Goal: Task Accomplishment & Management: Use online tool/utility

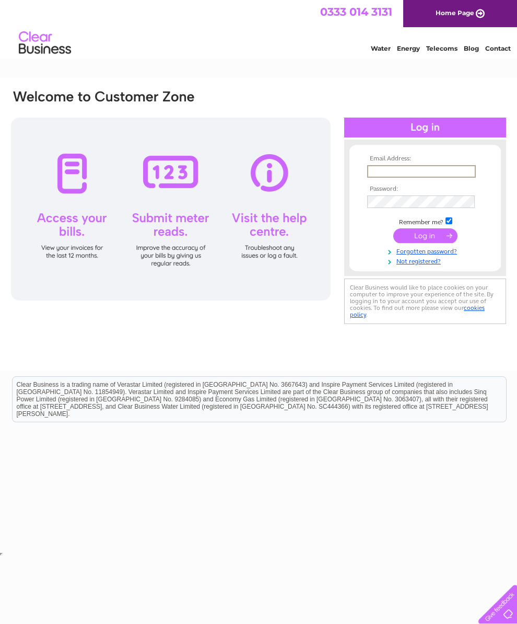
type input "heggie455@btinternet.com"
click at [425, 239] on input "submit" at bounding box center [426, 235] width 64 height 15
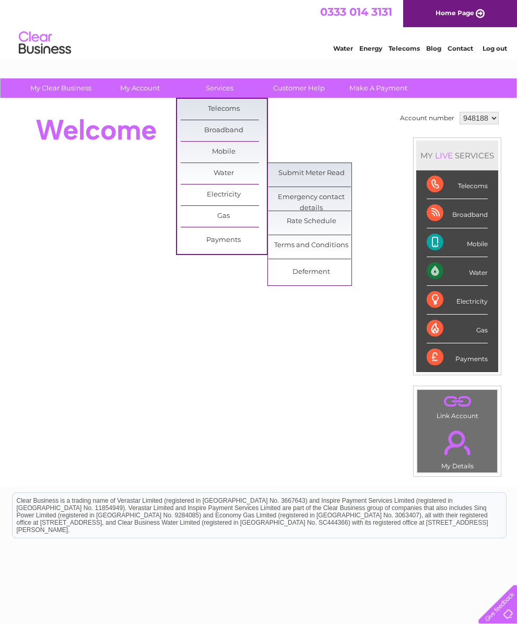
click at [330, 177] on link "Submit Meter Read" at bounding box center [312, 173] width 86 height 21
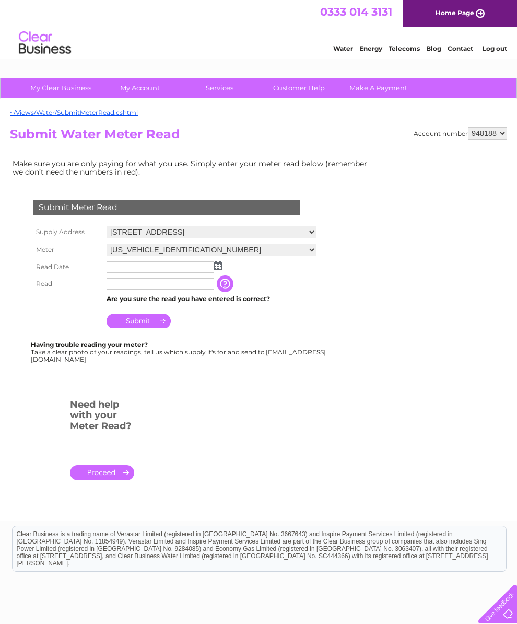
click at [221, 270] on img at bounding box center [218, 265] width 8 height 8
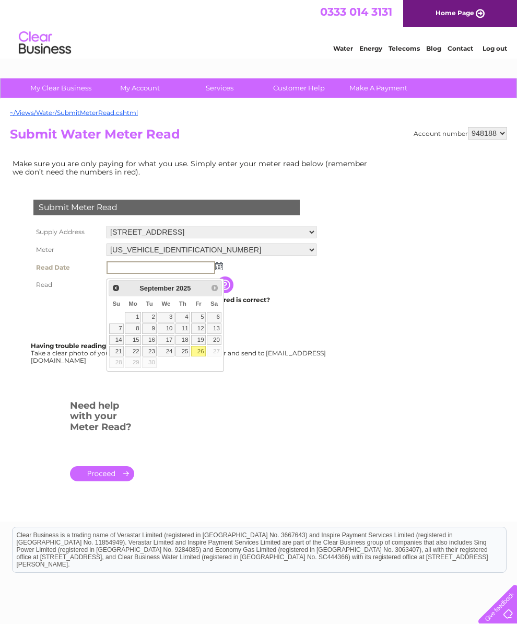
click at [197, 356] on link "26" at bounding box center [198, 351] width 15 height 10
type input "2025/09/26"
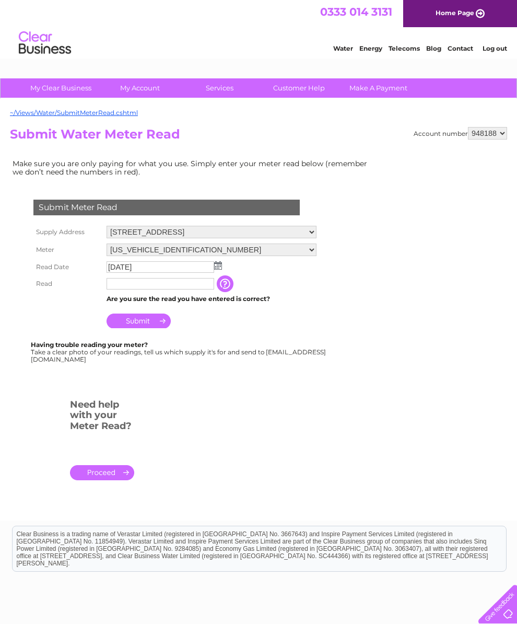
click at [137, 290] on input "text" at bounding box center [161, 283] width 108 height 11
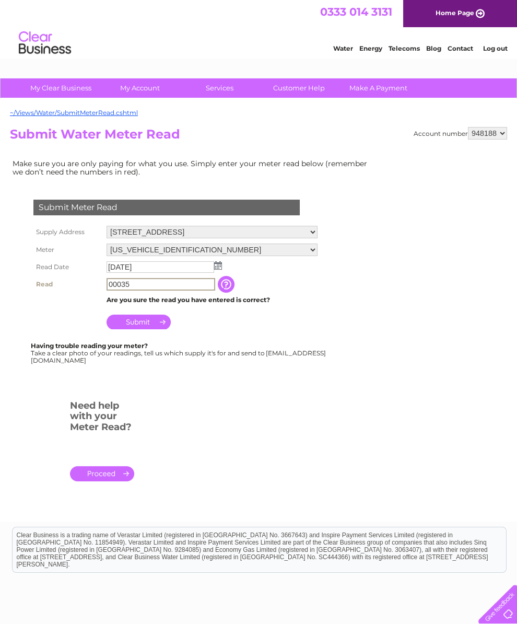
type input "00035"
click at [136, 329] on input "Submit" at bounding box center [139, 322] width 64 height 15
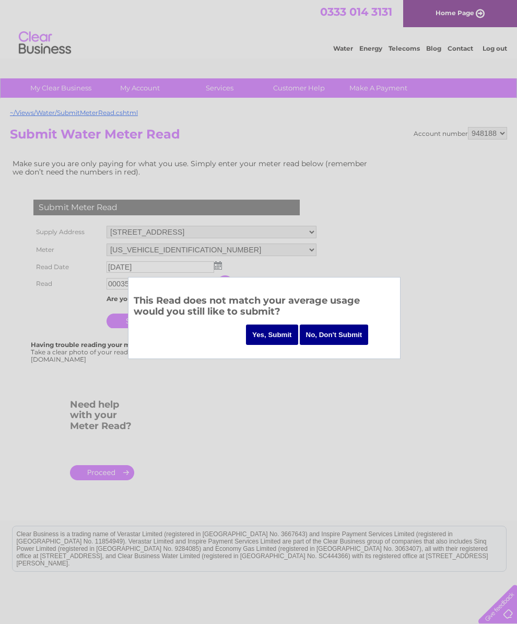
click at [272, 342] on input "Yes, Submit" at bounding box center [272, 335] width 52 height 20
